Goal: Task Accomplishment & Management: Manage account settings

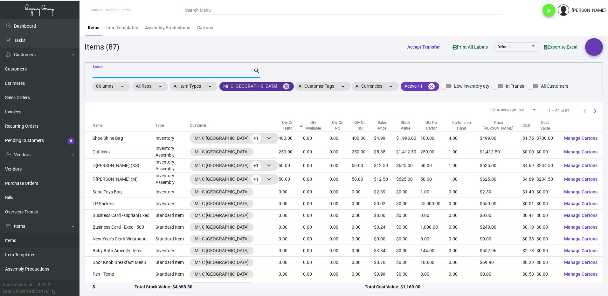
click at [282, 88] on mat-icon "cancel" at bounding box center [286, 87] width 8 height 8
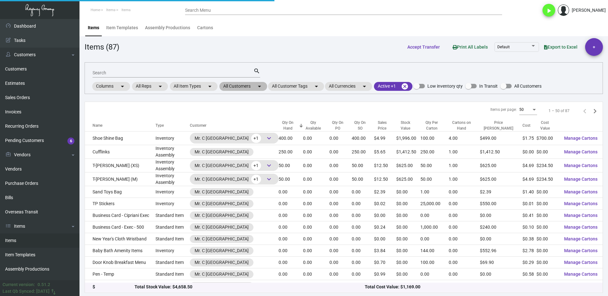
click at [241, 85] on mat-chip "All Customers arrow_drop_down" at bounding box center [243, 86] width 48 height 9
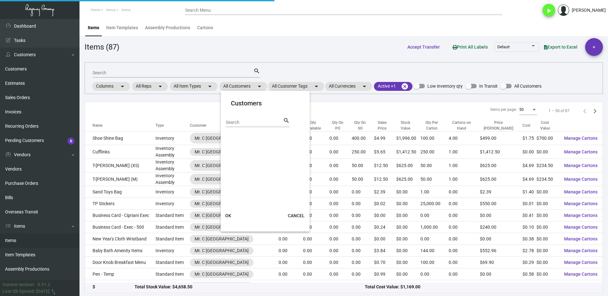
click at [245, 121] on input "Search" at bounding box center [254, 122] width 57 height 5
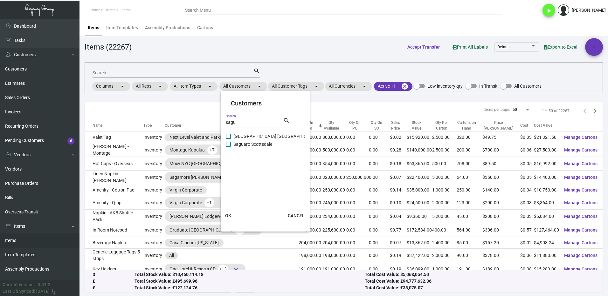
type input "sagu"
click at [238, 146] on span "Saguaro Scottsdale" at bounding box center [252, 145] width 39 height 8
click at [228, 147] on input "Saguaro Scottsdale" at bounding box center [228, 147] width 0 height 0
checkbox input "true"
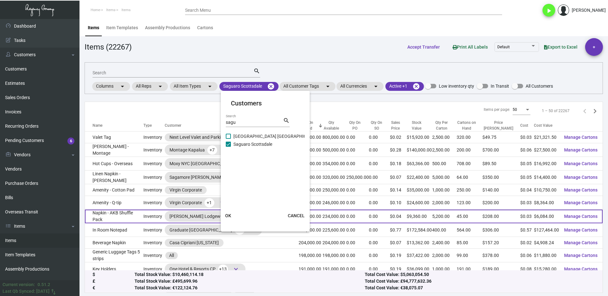
click at [232, 216] on button "OK" at bounding box center [228, 215] width 20 height 11
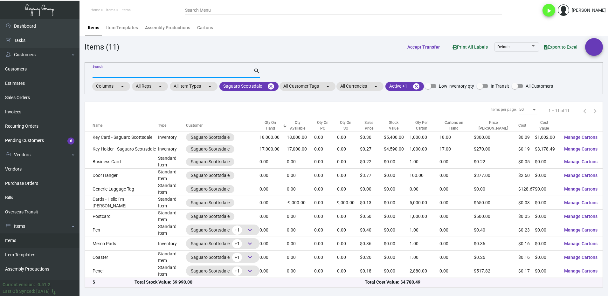
click at [113, 71] on input "Search" at bounding box center [173, 73] width 161 height 5
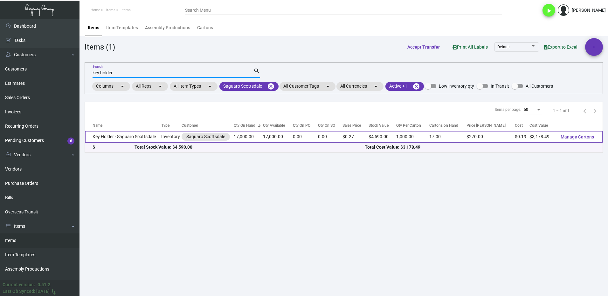
type input "key holder"
click at [128, 138] on td "Key Holder - Saguaro Scottsdale" at bounding box center [123, 137] width 76 height 12
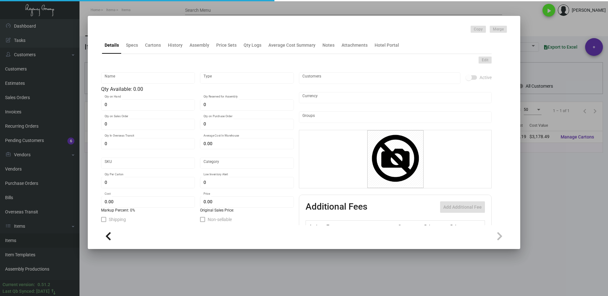
type input "Key Holder - Saguaro Scottsdale"
type input "Inventory"
type input "17,000"
type input "$ 0.00"
type input "905-Key Holder-44"
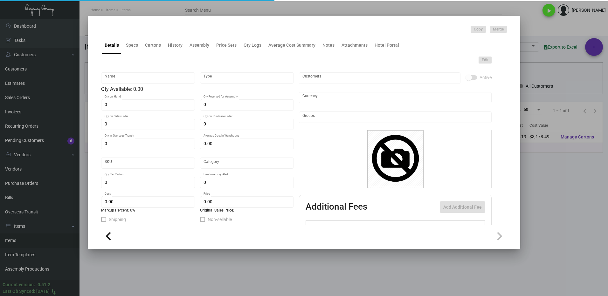
type input "Standard"
type input "1,000"
type input "$ 0.18697"
type input "$ 0.27"
checkbox input "true"
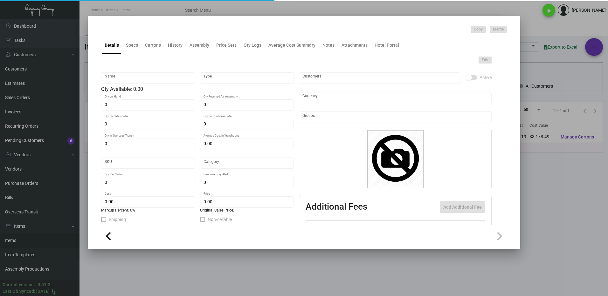
checkbox input "true"
type input "United States Dollar $"
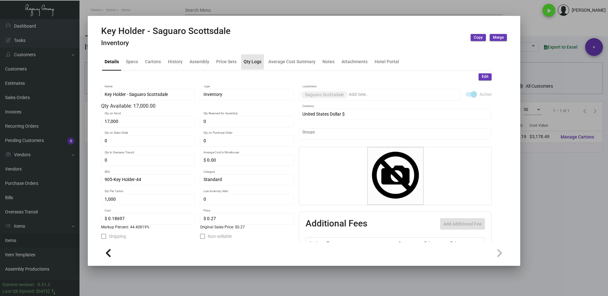
click at [252, 64] on div "Qty Logs" at bounding box center [253, 62] width 18 height 7
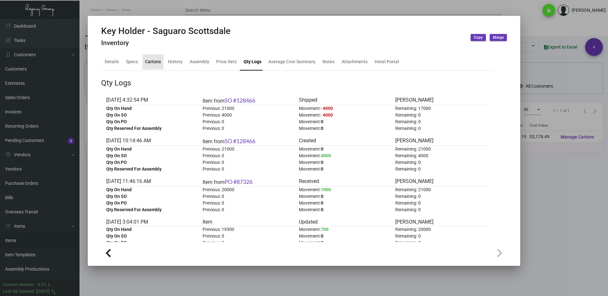
click at [155, 65] on div "Cartons" at bounding box center [153, 62] width 16 height 7
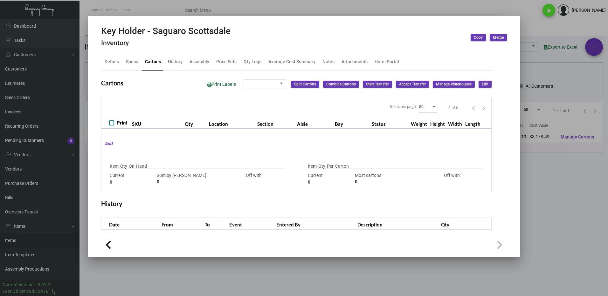
type input "17,000"
type input "4000"
type input "+13000"
type input "1,000"
type input "1000"
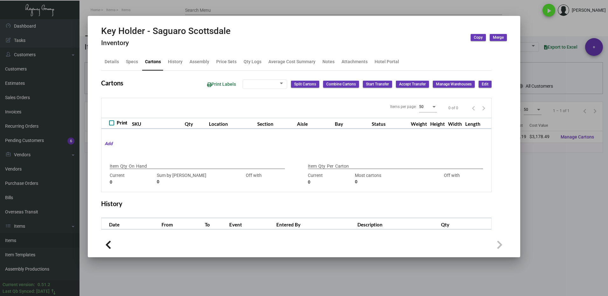
type input "0"
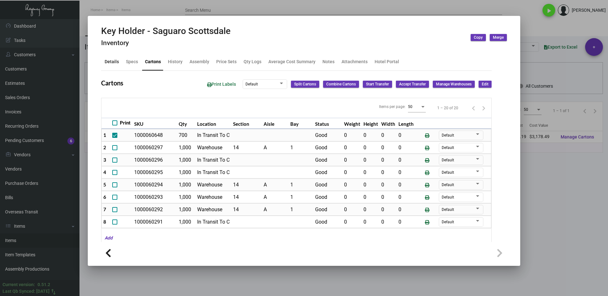
click at [111, 63] on div "Details" at bounding box center [112, 62] width 14 height 7
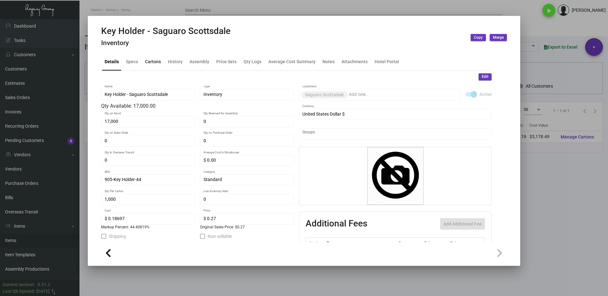
click at [153, 61] on div "Cartons" at bounding box center [153, 62] width 16 height 7
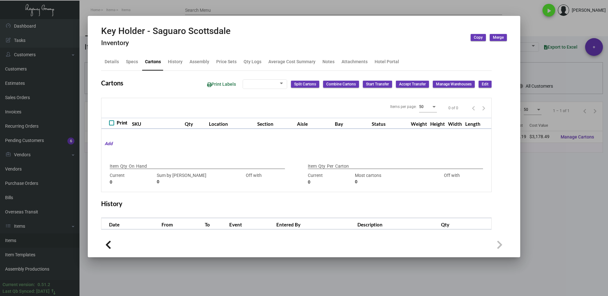
type input "17,000"
type input "4000"
type input "+13000"
type input "1,000"
type input "1000"
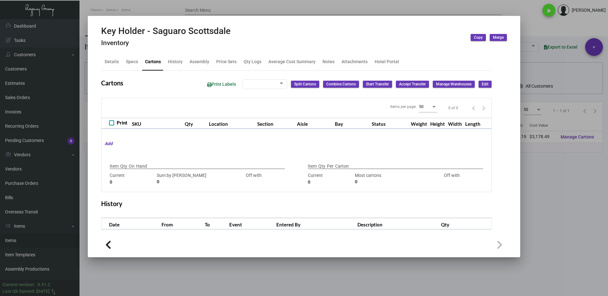
type input "0"
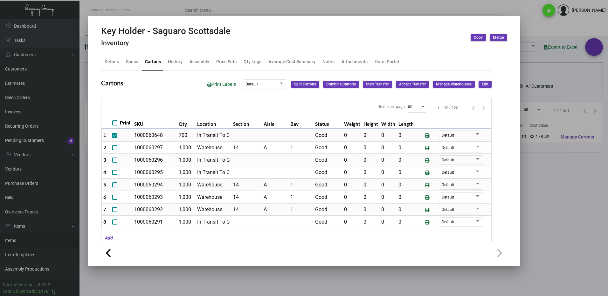
click at [565, 197] on div at bounding box center [304, 148] width 608 height 296
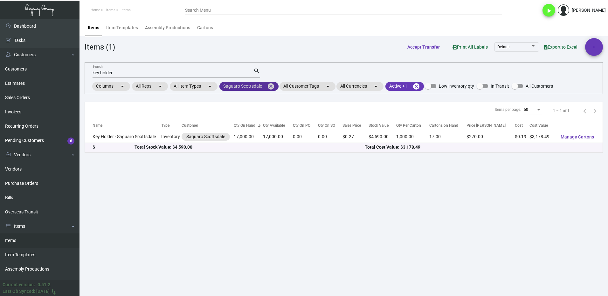
click at [274, 84] on mat-icon "cancel" at bounding box center [271, 87] width 8 height 8
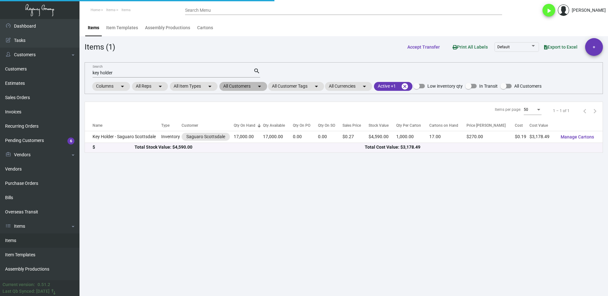
click at [251, 86] on mat-chip "All Customers arrow_drop_down" at bounding box center [243, 86] width 48 height 9
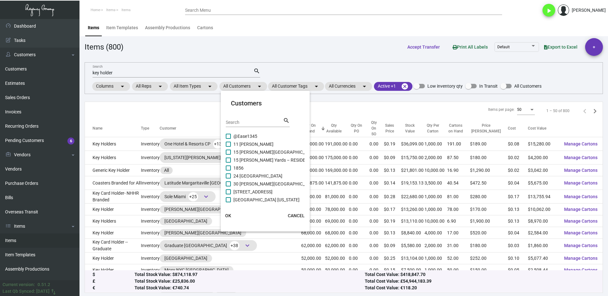
click at [250, 119] on div "Search" at bounding box center [254, 122] width 57 height 10
type input "lang"
click at [228, 145] on span at bounding box center [228, 144] width 5 height 5
click at [228, 147] on input "[PERSON_NAME] [GEOGRAPHIC_DATA]" at bounding box center [228, 147] width 0 height 0
checkbox input "true"
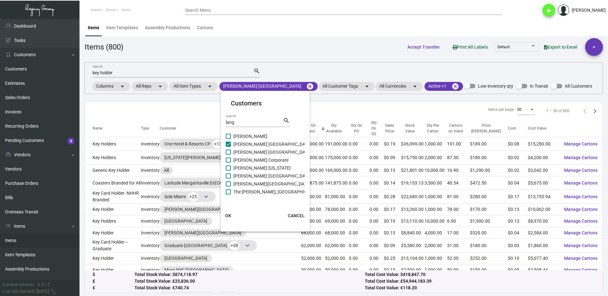
click at [230, 152] on span at bounding box center [228, 152] width 5 height 5
click at [228, 155] on input "[PERSON_NAME] [GEOGRAPHIC_DATA]" at bounding box center [228, 155] width 0 height 0
checkbox input "true"
click at [230, 159] on span at bounding box center [228, 160] width 5 height 5
click at [228, 163] on input "[PERSON_NAME] Corporate" at bounding box center [228, 163] width 0 height 0
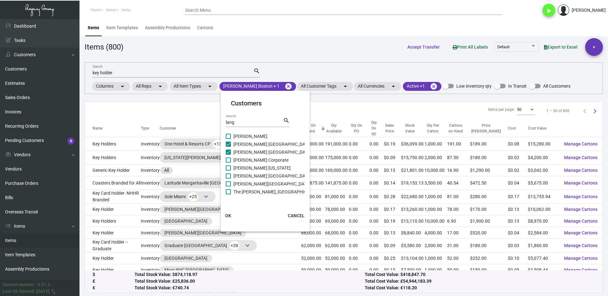
checkbox input "true"
drag, startPoint x: 230, startPoint y: 166, endPoint x: 235, endPoint y: 174, distance: 9.1
click at [230, 166] on span at bounding box center [228, 168] width 5 height 5
click at [228, 171] on input "[PERSON_NAME] [US_STATE]" at bounding box center [228, 171] width 0 height 0
checkbox input "true"
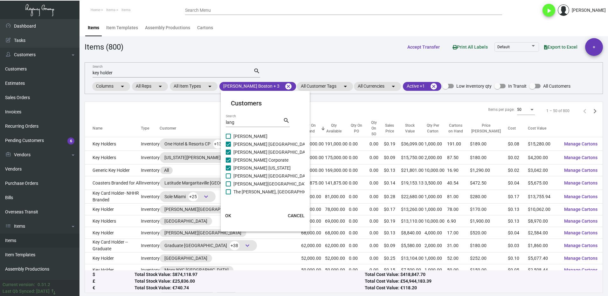
click at [229, 176] on span at bounding box center [228, 176] width 5 height 5
click at [228, 179] on input "[PERSON_NAME] [GEOGRAPHIC_DATA]" at bounding box center [228, 179] width 0 height 0
checkbox input "true"
click at [228, 219] on button "OK" at bounding box center [228, 215] width 20 height 11
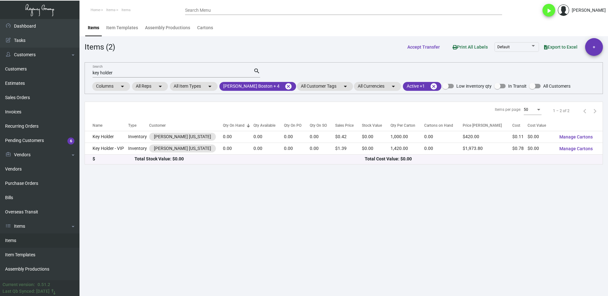
click at [129, 71] on input "key holder" at bounding box center [173, 73] width 161 height 5
type input "k"
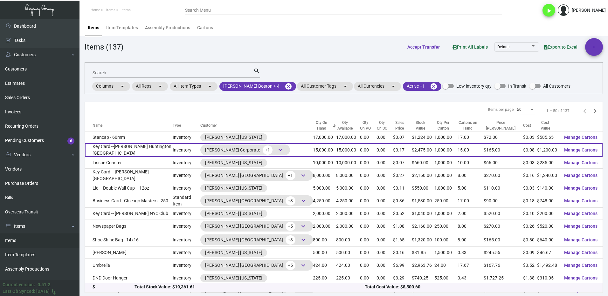
click at [277, 149] on span "keyboard_arrow_down" at bounding box center [281, 150] width 8 height 8
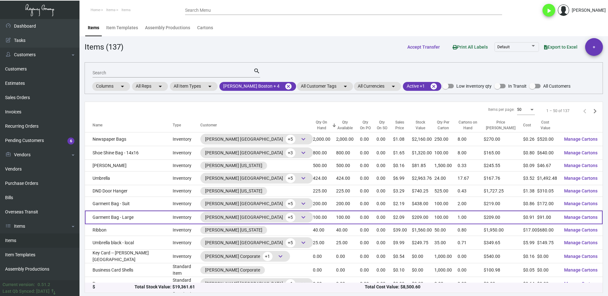
scroll to position [95, 0]
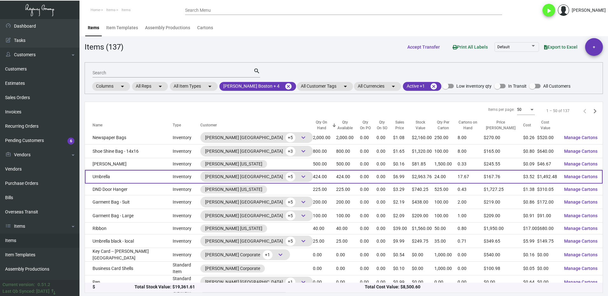
click at [127, 178] on td "Umbrella" at bounding box center [129, 177] width 88 height 14
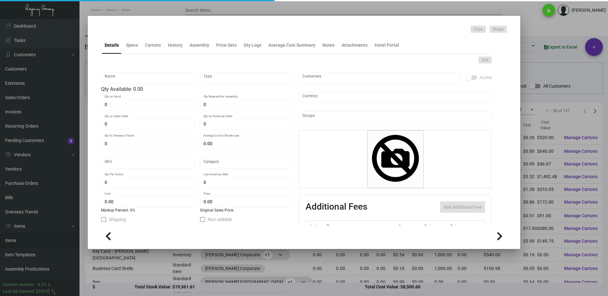
type input "Umbrella"
type input "Inventory"
type input "424"
type input "5,500"
type input "$ 3.52"
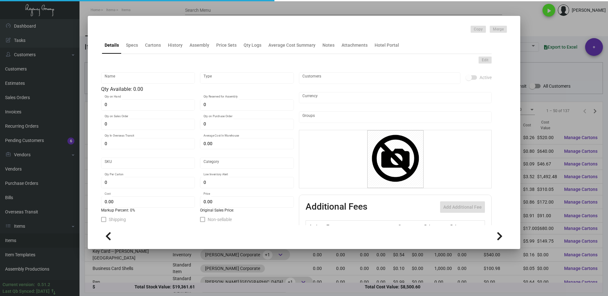
type input "Overseas"
type input "24"
type input "$ 3.52"
type input "$ 6.99"
checkbox input "true"
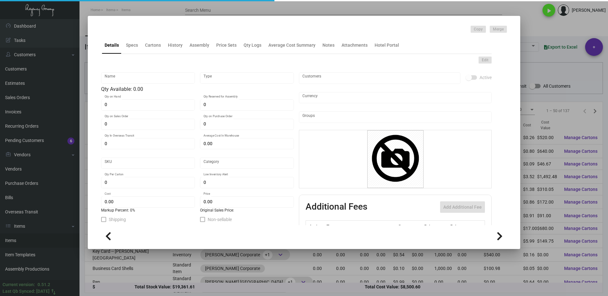
checkbox input "true"
type input "United States Dollar $"
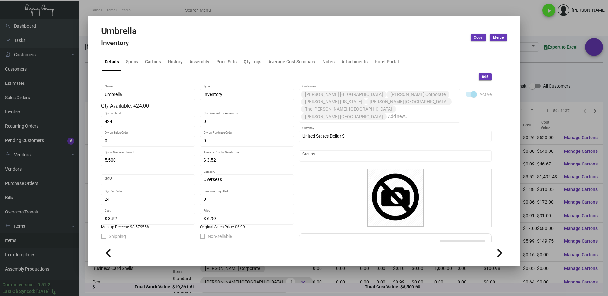
click at [530, 34] on div at bounding box center [304, 148] width 608 height 296
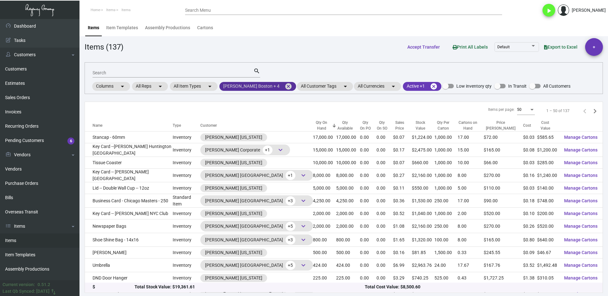
drag, startPoint x: 273, startPoint y: 86, endPoint x: 268, endPoint y: 86, distance: 5.8
click at [285, 86] on mat-icon "cancel" at bounding box center [289, 87] width 8 height 8
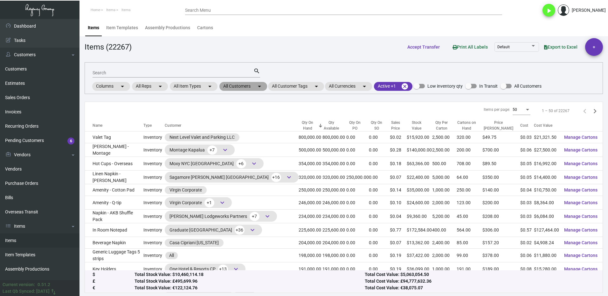
click at [244, 84] on mat-chip "All Customers arrow_drop_down" at bounding box center [243, 86] width 48 height 9
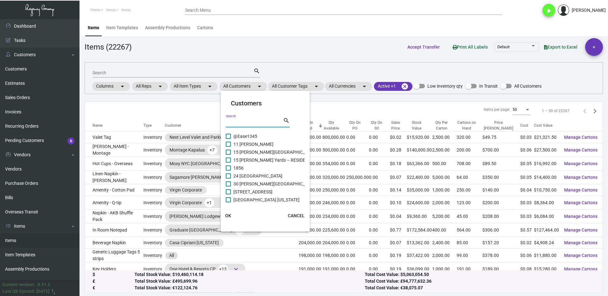
click at [234, 124] on input "Search" at bounding box center [254, 122] width 57 height 5
type input "rosewoo"
click at [231, 137] on label "Rosewood Baha Mar Café Boulud" at bounding box center [263, 137] width 74 height 8
click at [228, 139] on input "Rosewood Baha Mar Café Boulud" at bounding box center [228, 139] width 0 height 0
checkbox input "true"
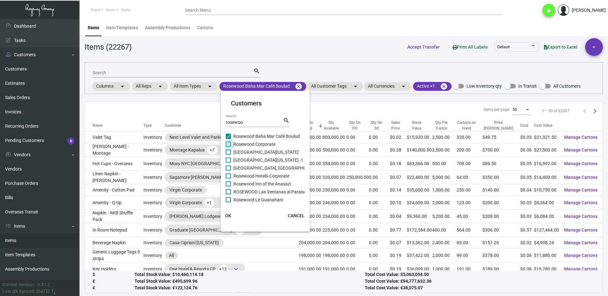
click at [231, 146] on span at bounding box center [228, 144] width 5 height 5
click at [228, 147] on input "Rosewood Corporate" at bounding box center [228, 147] width 0 height 0
checkbox input "true"
click at [229, 149] on label "[GEOGRAPHIC_DATA][US_STATE]" at bounding box center [262, 153] width 73 height 8
click at [228, 155] on input "[GEOGRAPHIC_DATA][US_STATE]" at bounding box center [228, 155] width 0 height 0
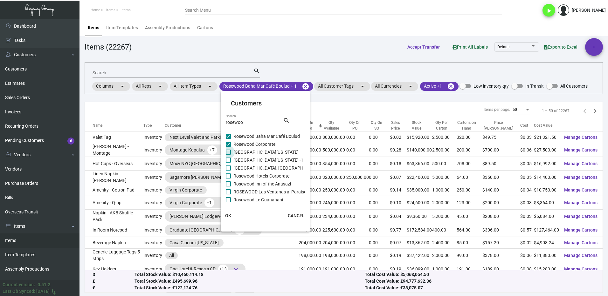
checkbox input "true"
click at [229, 158] on span at bounding box center [228, 160] width 5 height 5
click at [228, 163] on input "[GEOGRAPHIC_DATA][US_STATE] -1" at bounding box center [228, 163] width 0 height 0
checkbox input "true"
click at [230, 165] on label "[GEOGRAPHIC_DATA], [GEOGRAPHIC_DATA]" at bounding box center [273, 168] width 95 height 8
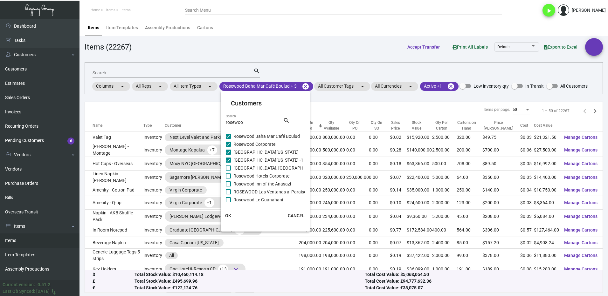
click at [228, 171] on input "[GEOGRAPHIC_DATA], [GEOGRAPHIC_DATA]" at bounding box center [228, 171] width 0 height 0
checkbox input "true"
click at [231, 175] on label "Rosewood Hotels-Corporate" at bounding box center [258, 176] width 64 height 8
click at [228, 179] on input "Rosewood Hotels-Corporate" at bounding box center [228, 179] width 0 height 0
checkbox input "true"
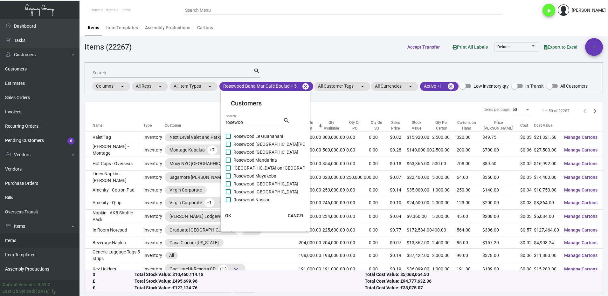
scroll to position [32, 0]
click at [227, 151] on span at bounding box center [228, 152] width 5 height 5
click at [228, 155] on input "Rosewood Inn of the Anasazi" at bounding box center [228, 155] width 0 height 0
checkbox input "true"
click at [227, 159] on span at bounding box center [228, 160] width 5 height 5
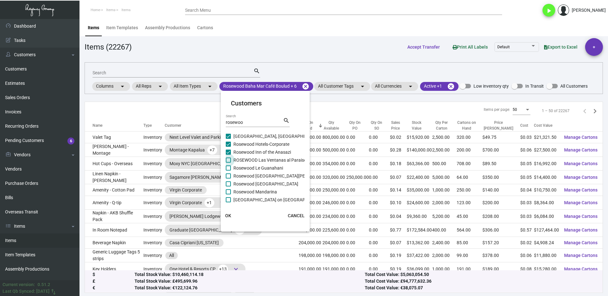
click at [228, 163] on input "ROSEWOOD Las Ventanas al Paraiso" at bounding box center [228, 163] width 0 height 0
checkbox input "true"
click at [227, 168] on span at bounding box center [228, 168] width 5 height 5
click at [228, 171] on input "Rosewood Le Guanahani" at bounding box center [228, 171] width 0 height 0
checkbox input "true"
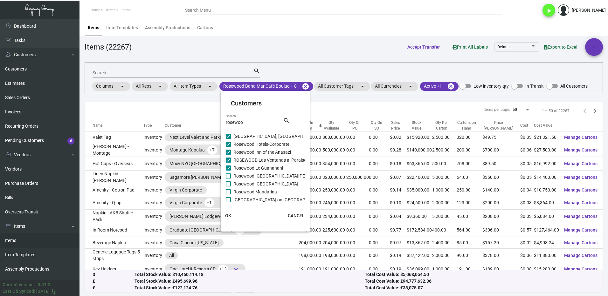
click at [228, 176] on span at bounding box center [228, 176] width 5 height 5
click at [228, 179] on input "Rosewood [GEOGRAPHIC_DATA][PERSON_NAME]" at bounding box center [228, 179] width 0 height 0
checkbox input "true"
click at [230, 181] on label "Rosewood [GEOGRAPHIC_DATA]" at bounding box center [262, 184] width 73 height 8
click at [228, 187] on input "Rosewood [GEOGRAPHIC_DATA]" at bounding box center [228, 187] width 0 height 0
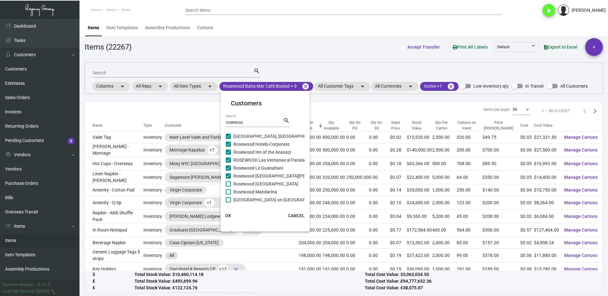
checkbox input "true"
click at [230, 191] on span at bounding box center [228, 192] width 5 height 5
click at [228, 195] on input "Rosewood Mandarina" at bounding box center [228, 195] width 0 height 0
checkbox input "true"
click at [230, 200] on span at bounding box center [228, 199] width 5 height 5
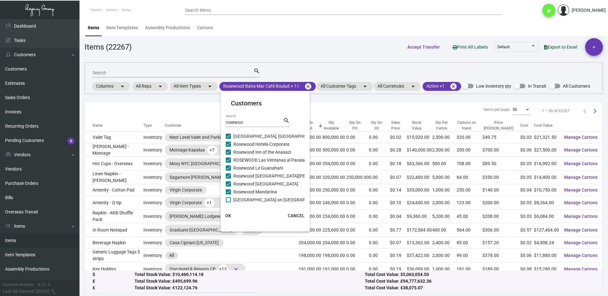
click at [228, 203] on input "[GEOGRAPHIC_DATA] on [GEOGRAPHIC_DATA]" at bounding box center [228, 203] width 0 height 0
checkbox input "true"
click at [228, 175] on label "Rosewood Mayakoba" at bounding box center [251, 173] width 51 height 8
click at [228, 175] on input "Rosewood Mayakoba" at bounding box center [228, 175] width 0 height 0
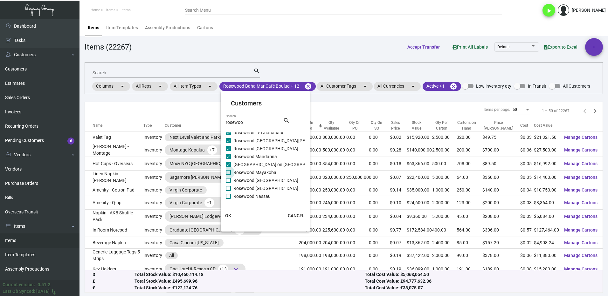
checkbox input "true"
click at [229, 179] on span at bounding box center [228, 180] width 5 height 5
click at [228, 183] on input "Rosewood [GEOGRAPHIC_DATA]" at bounding box center [228, 183] width 0 height 0
checkbox input "true"
click at [230, 187] on span at bounding box center [228, 188] width 5 height 5
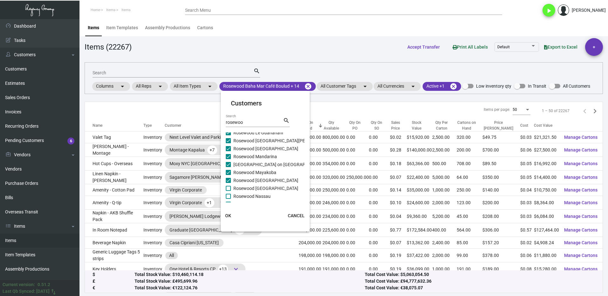
click at [228, 191] on input "Rosewood [GEOGRAPHIC_DATA]" at bounding box center [228, 191] width 0 height 0
checkbox input "true"
click at [229, 194] on span at bounding box center [228, 196] width 5 height 5
click at [228, 199] on input "Rosewood Nassau" at bounding box center [228, 199] width 0 height 0
checkbox input "true"
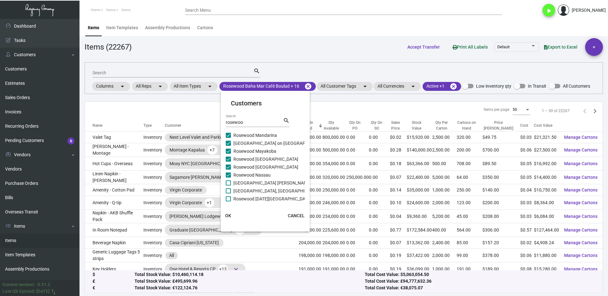
scroll to position [99, 0]
click at [228, 174] on span at bounding box center [228, 172] width 5 height 5
click at [228, 175] on input "[GEOGRAPHIC_DATA] [PERSON_NAME][GEOGRAPHIC_DATA]" at bounding box center [228, 175] width 0 height 0
checkbox input "true"
click at [231, 180] on span at bounding box center [228, 180] width 5 height 5
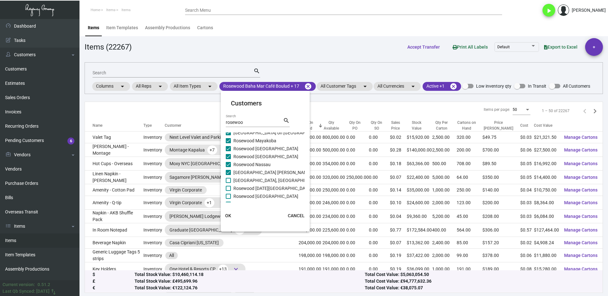
click at [228, 183] on input "[GEOGRAPHIC_DATA], [GEOGRAPHIC_DATA]" at bounding box center [228, 183] width 0 height 0
checkbox input "true"
click at [226, 187] on span at bounding box center [228, 188] width 5 height 5
click at [228, 191] on input "Rosewood [DATE][GEOGRAPHIC_DATA][PERSON_NAME]" at bounding box center [228, 191] width 0 height 0
checkbox input "true"
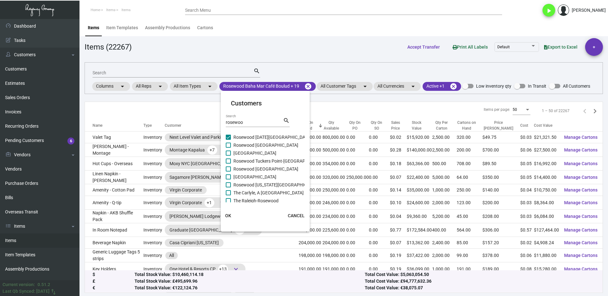
scroll to position [153, 0]
click at [229, 142] on span at bounding box center [228, 142] width 5 height 5
click at [228, 145] on input "Rosewood [GEOGRAPHIC_DATA]" at bounding box center [228, 145] width 0 height 0
checkbox input "true"
click at [229, 152] on span at bounding box center [228, 150] width 5 height 5
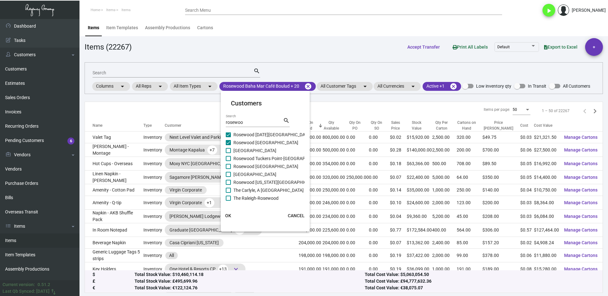
click at [228, 153] on input "[GEOGRAPHIC_DATA]" at bounding box center [228, 153] width 0 height 0
checkbox input "true"
click at [229, 159] on span at bounding box center [228, 158] width 5 height 5
click at [228, 161] on input "Rosewood Tuckers Point-[GEOGRAPHIC_DATA]" at bounding box center [228, 161] width 0 height 0
checkbox input "true"
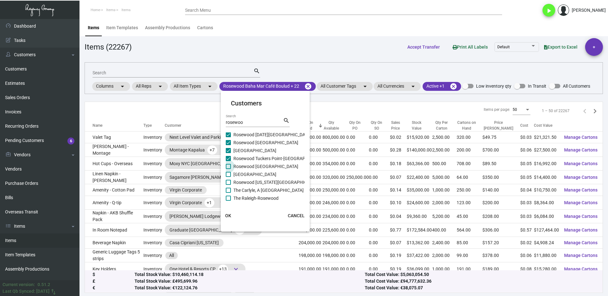
click at [229, 167] on span at bounding box center [228, 166] width 5 height 5
click at [228, 169] on input "Rosewood [GEOGRAPHIC_DATA]" at bounding box center [228, 169] width 0 height 0
click at [230, 170] on label "Rosewood [GEOGRAPHIC_DATA]" at bounding box center [262, 167] width 73 height 8
click at [228, 169] on input "Rosewood [GEOGRAPHIC_DATA]" at bounding box center [228, 169] width 0 height 0
checkbox input "false"
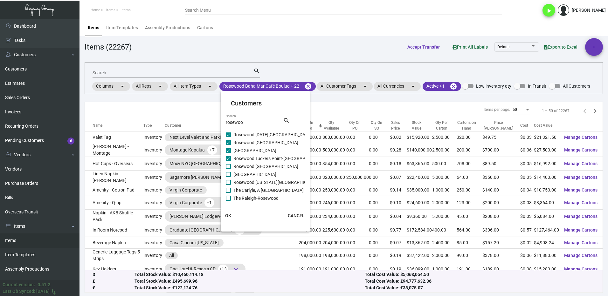
click at [228, 177] on span at bounding box center [228, 174] width 5 height 5
click at [228, 177] on input "[GEOGRAPHIC_DATA]" at bounding box center [228, 177] width 0 height 0
checkbox input "true"
drag, startPoint x: 228, startPoint y: 169, endPoint x: 231, endPoint y: 175, distance: 6.2
click at [228, 169] on label "Rosewood [GEOGRAPHIC_DATA]" at bounding box center [262, 167] width 73 height 8
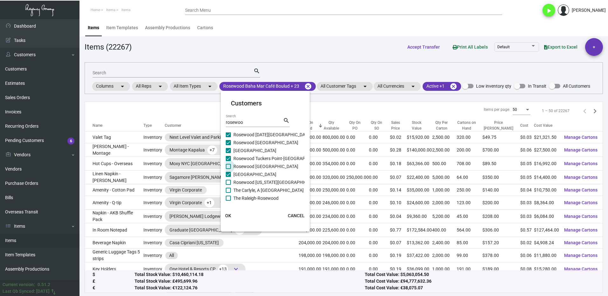
click at [228, 169] on input "Rosewood [GEOGRAPHIC_DATA]" at bounding box center [228, 169] width 0 height 0
checkbox input "true"
click at [229, 182] on span at bounding box center [228, 182] width 5 height 5
click at [228, 185] on input "Rosewood [US_STATE][GEOGRAPHIC_DATA]" at bounding box center [228, 185] width 0 height 0
checkbox input "true"
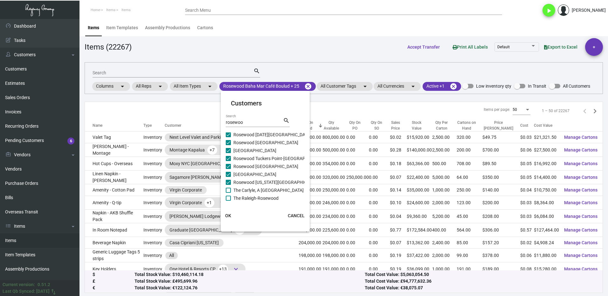
click at [228, 189] on span at bounding box center [228, 190] width 5 height 5
click at [228, 193] on input "The Carlyle, A [GEOGRAPHIC_DATA]" at bounding box center [228, 193] width 0 height 0
checkbox input "true"
click at [229, 200] on span at bounding box center [228, 198] width 5 height 5
click at [228, 201] on input "The Raleigh-Rosewood" at bounding box center [228, 201] width 0 height 0
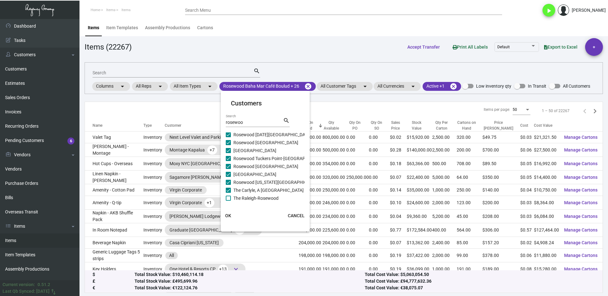
checkbox input "true"
click at [231, 217] on button "OK" at bounding box center [228, 215] width 20 height 11
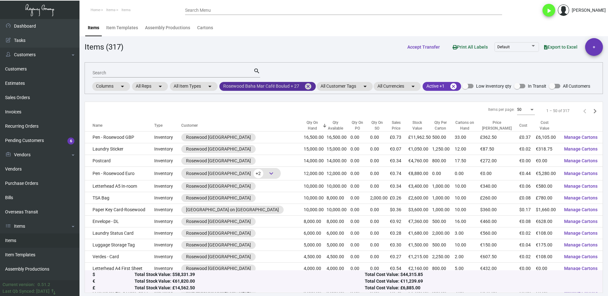
click at [302, 87] on mat-chip "Rosewood Baha Mar Café Boulud + 27 cancel" at bounding box center [267, 86] width 96 height 9
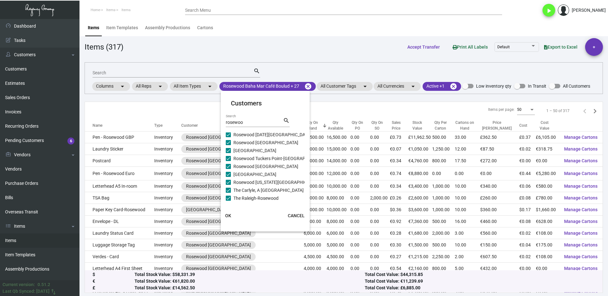
click at [228, 199] on span at bounding box center [228, 198] width 5 height 5
click at [228, 201] on input "The Raleigh-Rosewood" at bounding box center [228, 201] width 0 height 0
checkbox input "false"
click at [230, 175] on span at bounding box center [228, 174] width 5 height 5
click at [228, 177] on input "[GEOGRAPHIC_DATA]" at bounding box center [228, 177] width 0 height 0
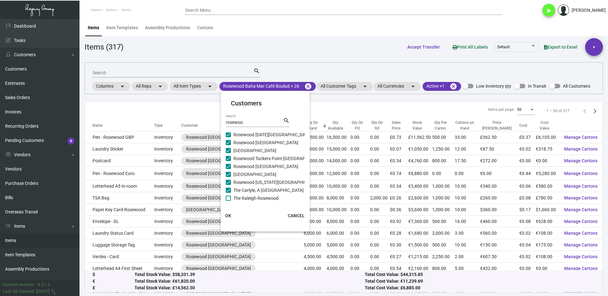
checkbox input "false"
click at [228, 166] on span at bounding box center [228, 166] width 5 height 5
click at [228, 169] on input "Rosewood [GEOGRAPHIC_DATA]" at bounding box center [228, 169] width 0 height 0
checkbox input "false"
click at [228, 158] on span at bounding box center [228, 158] width 5 height 5
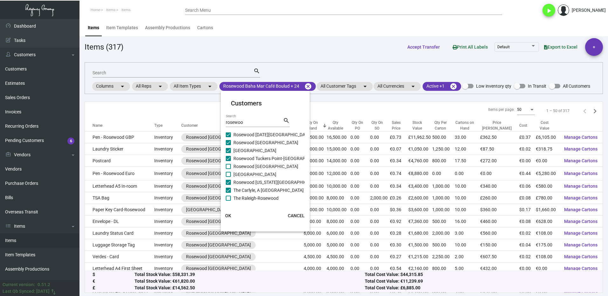
click at [228, 161] on input "Rosewood Tuckers Point-[GEOGRAPHIC_DATA]" at bounding box center [228, 161] width 0 height 0
checkbox input "false"
click at [230, 151] on span at bounding box center [228, 150] width 5 height 5
click at [228, 153] on input "[GEOGRAPHIC_DATA]" at bounding box center [228, 153] width 0 height 0
checkbox input "false"
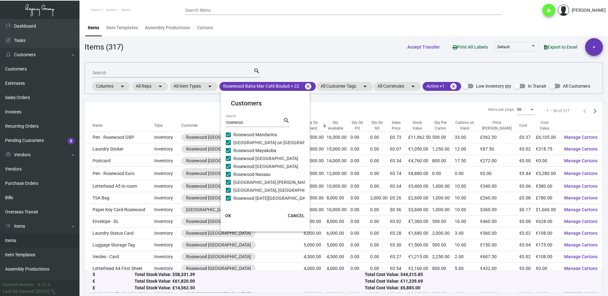
scroll to position [121, 0]
click at [229, 175] on span at bounding box center [228, 174] width 5 height 5
click at [228, 177] on input "Rosewood [GEOGRAPHIC_DATA]" at bounding box center [228, 177] width 0 height 0
checkbox input "false"
click at [229, 167] on span at bounding box center [228, 166] width 5 height 5
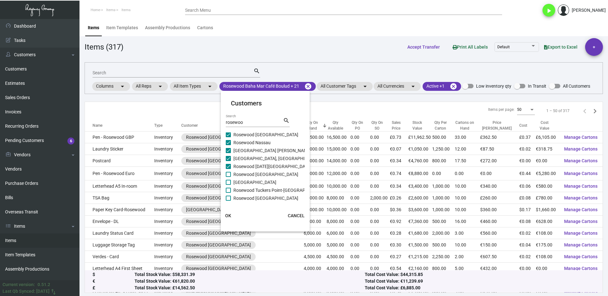
click at [228, 169] on input "Rosewood [DATE][GEOGRAPHIC_DATA][PERSON_NAME]" at bounding box center [228, 169] width 0 height 0
checkbox input "false"
click at [230, 159] on span at bounding box center [228, 158] width 5 height 5
click at [228, 161] on input "[GEOGRAPHIC_DATA], [GEOGRAPHIC_DATA]" at bounding box center [228, 161] width 0 height 0
checkbox input "false"
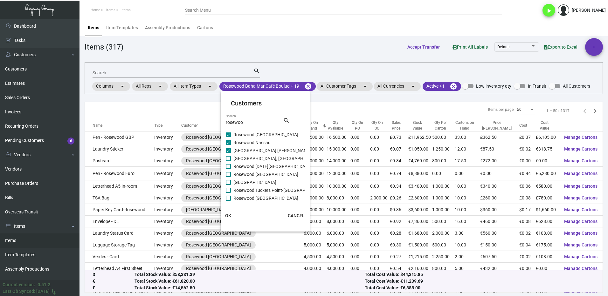
scroll to position [89, 0]
click at [230, 165] on span at bounding box center [228, 166] width 5 height 5
click at [228, 169] on input "Rosewood [GEOGRAPHIC_DATA]" at bounding box center [228, 169] width 0 height 0
checkbox input "false"
click at [229, 174] on span at bounding box center [228, 174] width 5 height 5
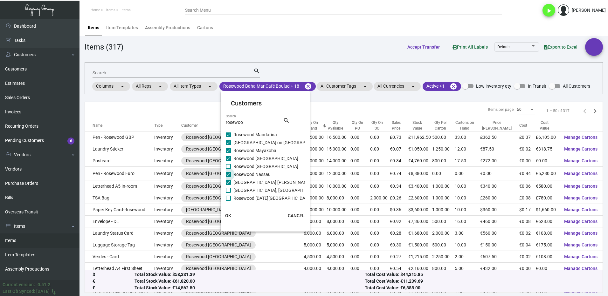
click at [228, 177] on input "Rosewood Nassau" at bounding box center [228, 177] width 0 height 0
checkbox input "false"
click at [228, 158] on span at bounding box center [228, 158] width 5 height 5
click at [228, 161] on input "Rosewood [GEOGRAPHIC_DATA]" at bounding box center [228, 161] width 0 height 0
checkbox input "false"
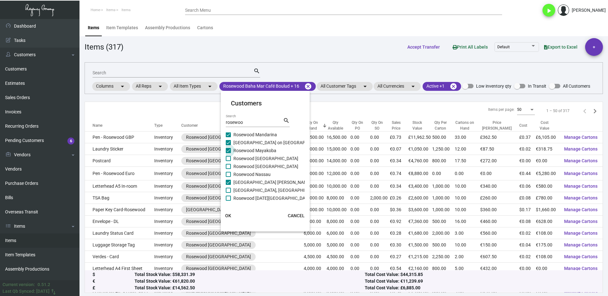
click at [229, 150] on span at bounding box center [228, 150] width 5 height 5
click at [228, 153] on input "Rosewood Mayakoba" at bounding box center [228, 153] width 0 height 0
checkbox input "false"
click at [229, 167] on span at bounding box center [228, 166] width 5 height 5
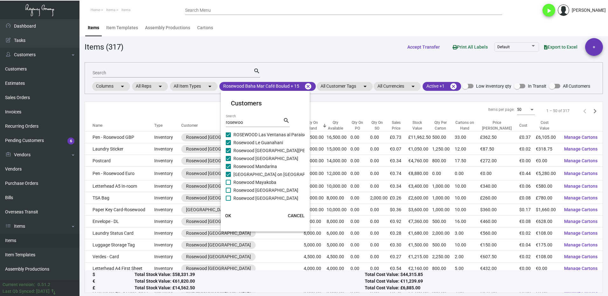
click at [228, 169] on input "Rosewood Mandarina" at bounding box center [228, 169] width 0 height 0
checkbox input "false"
click at [228, 159] on span at bounding box center [228, 158] width 5 height 5
click at [228, 161] on input "Rosewood [GEOGRAPHIC_DATA]" at bounding box center [228, 161] width 0 height 0
checkbox input "false"
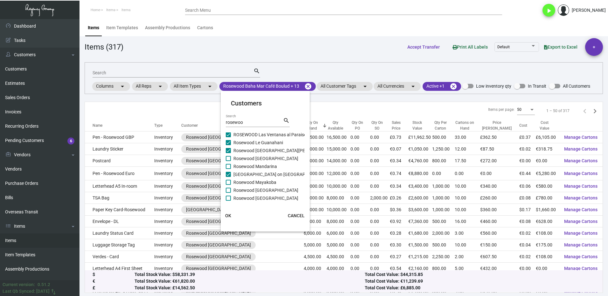
scroll to position [25, 0]
click at [231, 182] on label "Rosewood [GEOGRAPHIC_DATA][PERSON_NAME]" at bounding box center [279, 183] width 107 height 8
click at [228, 185] on input "Rosewood [GEOGRAPHIC_DATA][PERSON_NAME]" at bounding box center [228, 185] width 0 height 0
checkbox input "false"
click at [230, 167] on span at bounding box center [228, 166] width 5 height 5
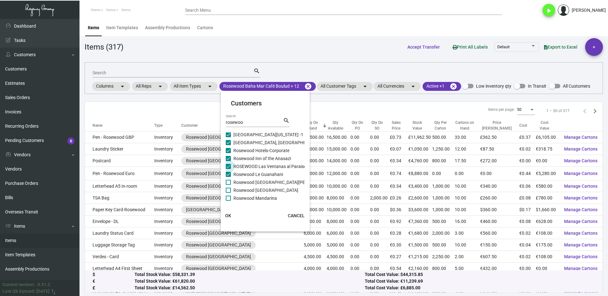
click at [228, 169] on input "ROSEWOOD Las Ventanas al Paraiso" at bounding box center [228, 169] width 0 height 0
checkbox input "false"
click at [230, 159] on span at bounding box center [228, 158] width 5 height 5
click at [228, 161] on input "Rosewood Inn of the Anasazi" at bounding box center [228, 161] width 0 height 0
checkbox input "false"
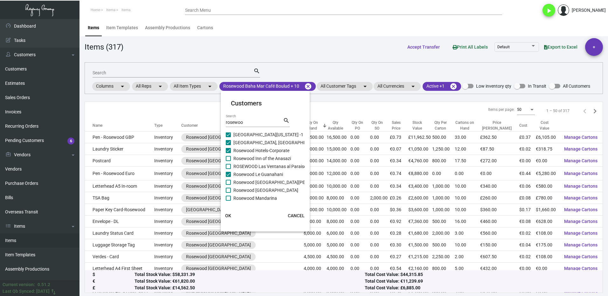
click at [229, 150] on span at bounding box center [228, 150] width 5 height 5
click at [228, 153] on input "Rosewood Hotels-Corporate" at bounding box center [228, 153] width 0 height 0
checkbox input "false"
click at [228, 168] on span at bounding box center [228, 168] width 5 height 5
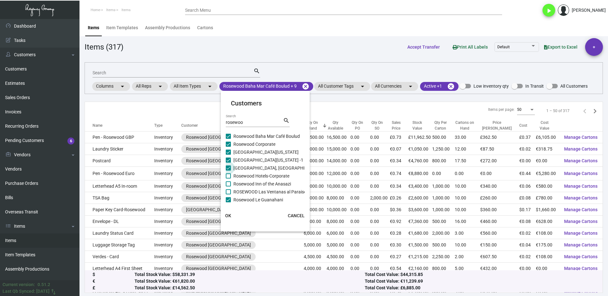
click at [228, 171] on input "[GEOGRAPHIC_DATA], [GEOGRAPHIC_DATA]" at bounding box center [228, 171] width 0 height 0
checkbox input "false"
click at [229, 215] on span "OK" at bounding box center [228, 215] width 6 height 5
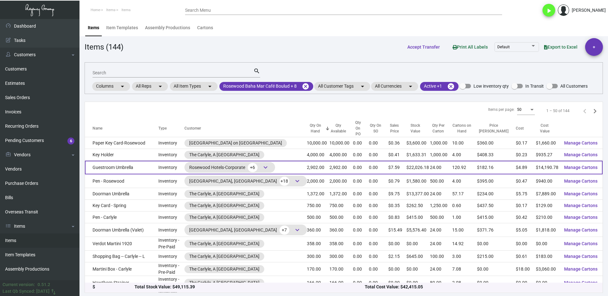
click at [130, 161] on td "Guestroom Umbrella" at bounding box center [121, 168] width 73 height 14
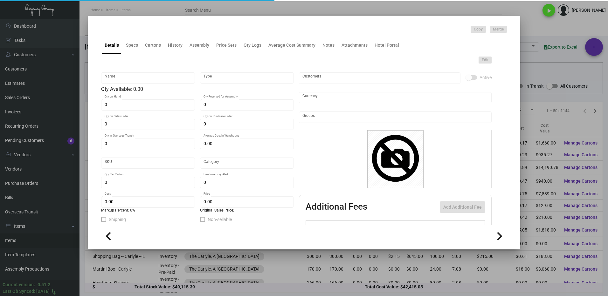
type input "Guestroom Umbrella"
type input "Inventory"
type input "2,902"
type input "$ 10.44"
type input "Overseas"
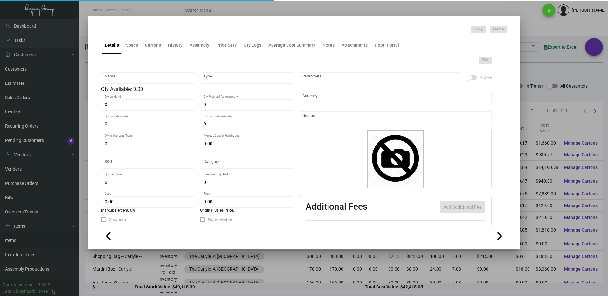
type input "24"
type input "$ 4.89"
type input "$ 7.59"
checkbox input "true"
type input "United States Dollar $"
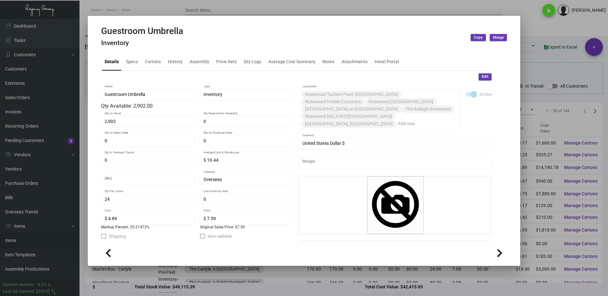
click at [526, 26] on div at bounding box center [304, 148] width 608 height 296
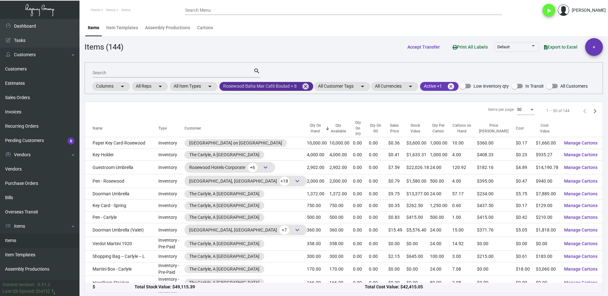
click at [305, 87] on mat-icon "cancel" at bounding box center [306, 87] width 8 height 8
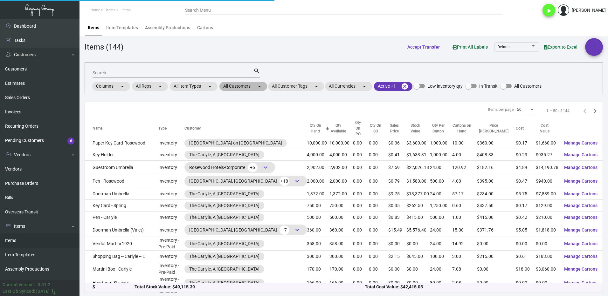
click at [232, 85] on mat-chip "All Customers arrow_drop_down" at bounding box center [243, 86] width 48 height 9
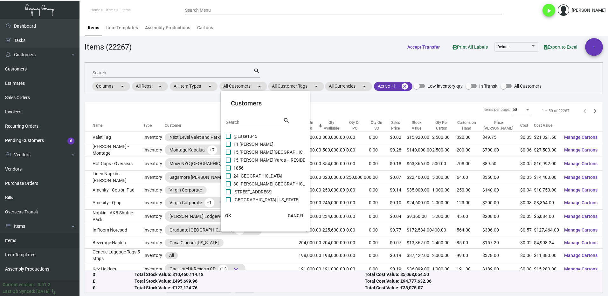
click at [238, 123] on input "Search" at bounding box center [254, 122] width 57 height 5
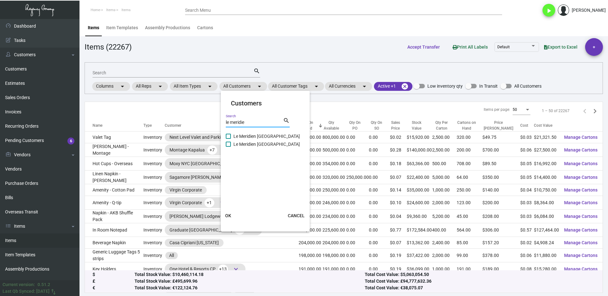
type input "le meridie"
click at [231, 137] on label "Le Meridien [GEOGRAPHIC_DATA]" at bounding box center [263, 137] width 74 height 8
click at [228, 139] on input "Le Meridien [GEOGRAPHIC_DATA]" at bounding box center [228, 139] width 0 height 0
checkbox input "true"
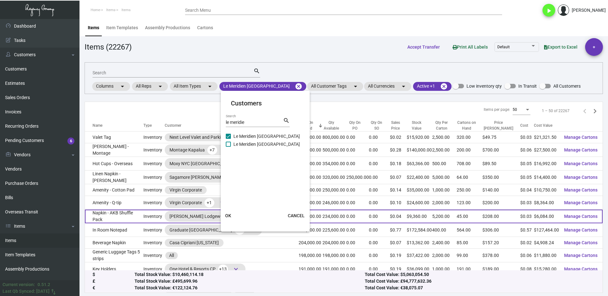
click at [228, 214] on span "OK" at bounding box center [228, 215] width 6 height 5
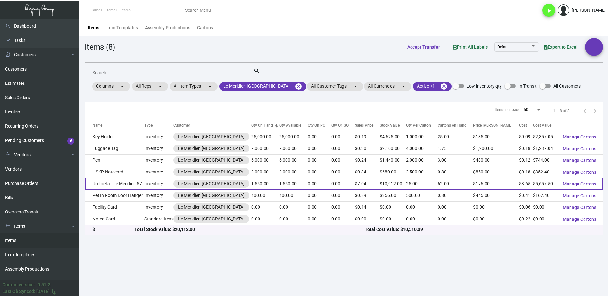
click at [107, 184] on td "Umbrella - Le Meridien 57" at bounding box center [114, 184] width 59 height 12
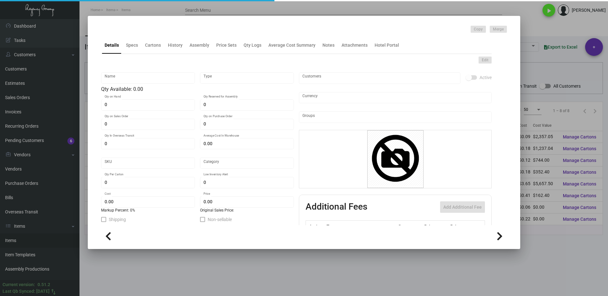
type input "Umbrella - Le Meridien 57"
type input "Inventory"
type input "1,550"
type input "$ 4.10625"
type input "Overseas"
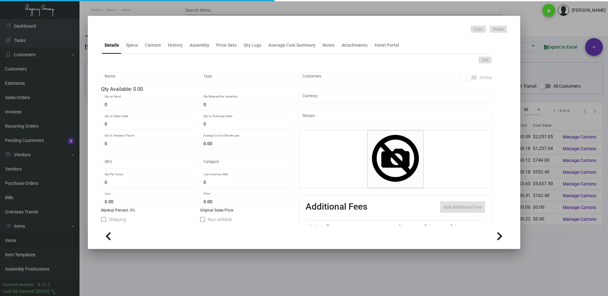
type input "25"
type input "500"
type input "$ 3.65"
type input "$ 7.04"
checkbox input "true"
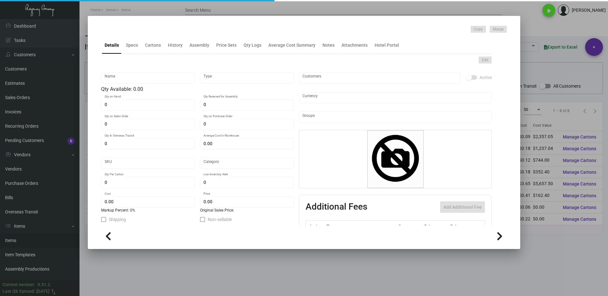
type input "United States Dollar $"
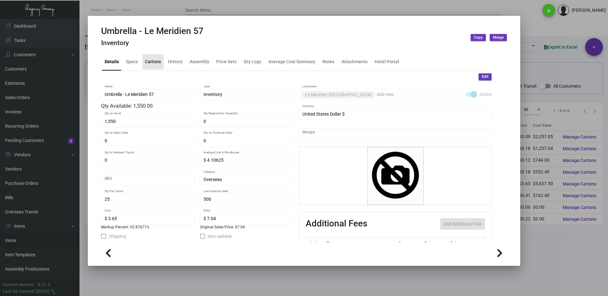
click at [155, 61] on div "Cartons" at bounding box center [153, 62] width 16 height 7
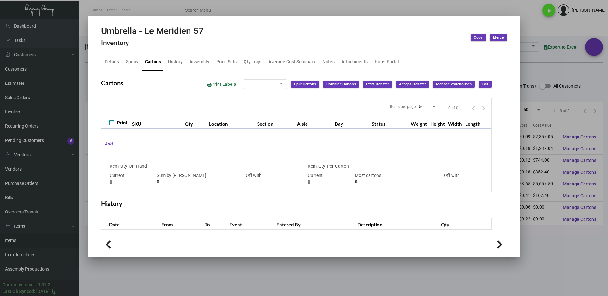
type input "1,550"
type input "1225"
type input "+325"
type input "25"
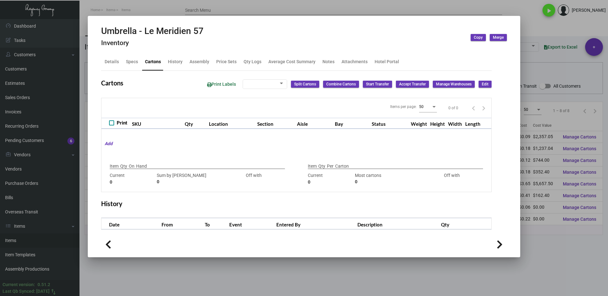
type input "0"
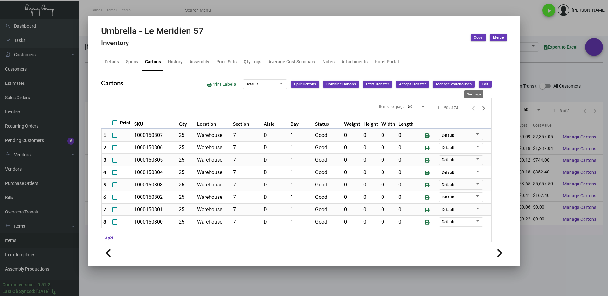
click at [479, 109] on icon "Next page" at bounding box center [483, 108] width 9 height 9
type input "0"
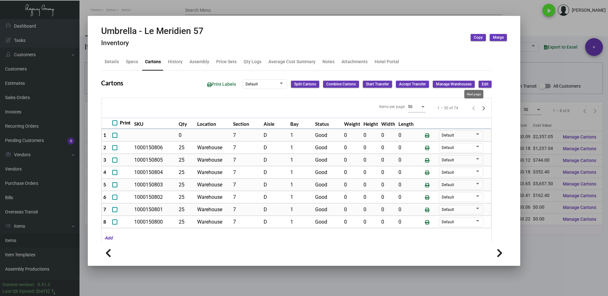
type input "0"
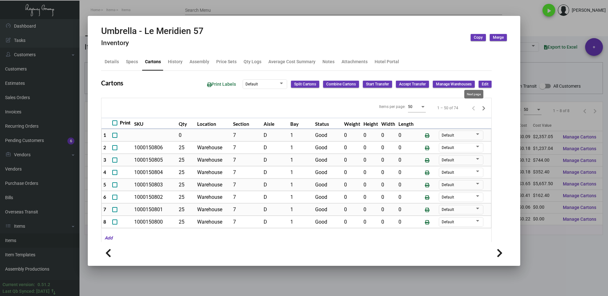
type input "0"
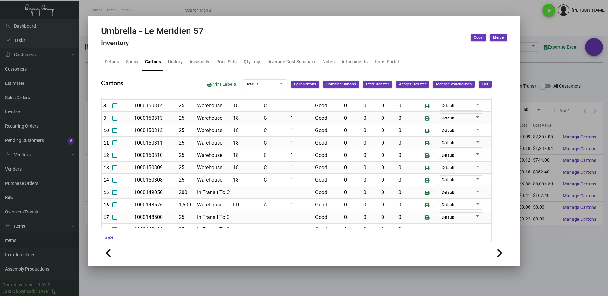
scroll to position [203, 0]
click at [536, 218] on div at bounding box center [304, 148] width 608 height 296
